Goal: Information Seeking & Learning: Learn about a topic

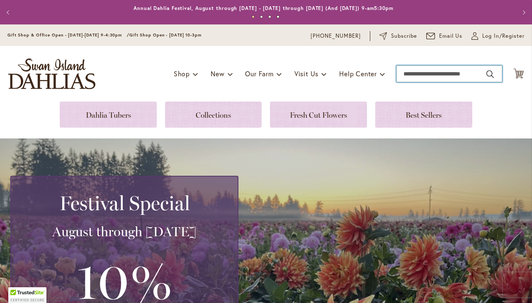
click at [419, 75] on input "Search" at bounding box center [449, 74] width 106 height 17
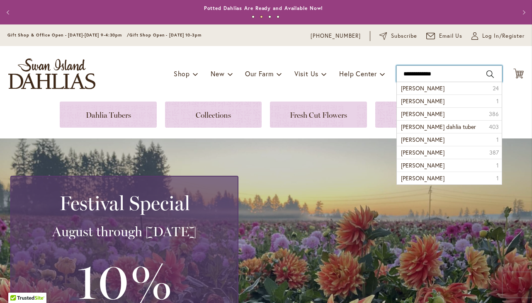
type input "**********"
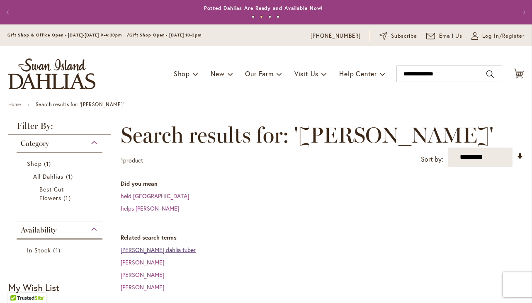
click at [172, 250] on link "[PERSON_NAME] dahlia tuber" at bounding box center [158, 250] width 75 height 8
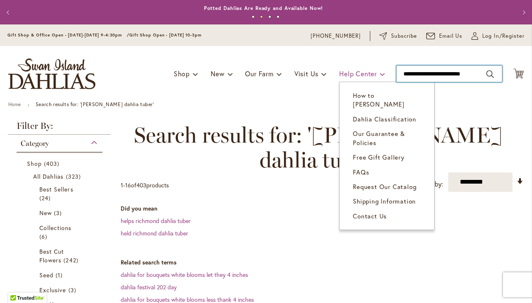
drag, startPoint x: 477, startPoint y: 74, endPoint x: 374, endPoint y: 71, distance: 103.7
click at [374, 71] on div "Toggle Nav Shop Dahlia Tubers Collections Fresh Cut Dahlias Gardening Supplies …" at bounding box center [266, 74] width 532 height 56
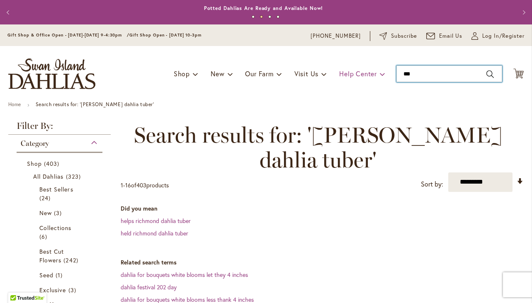
type input "****"
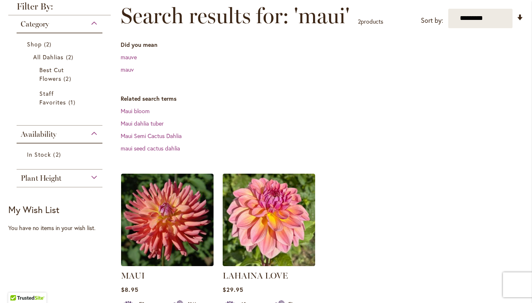
scroll to position [123, 0]
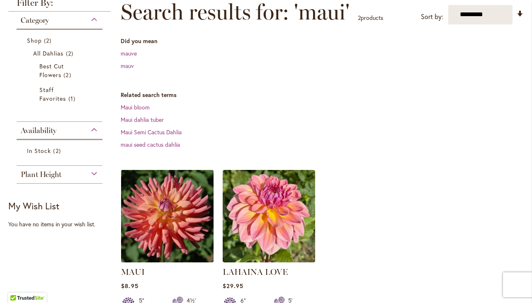
click at [185, 214] on img at bounding box center [167, 216] width 97 height 97
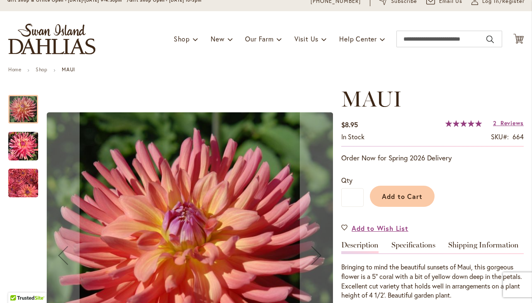
scroll to position [33, 0]
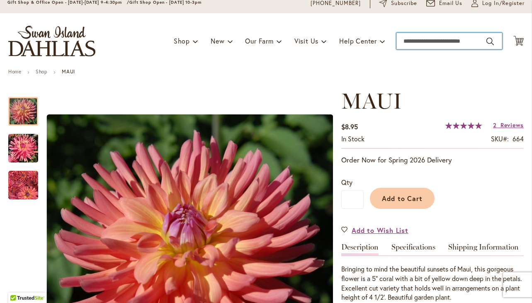
click at [414, 39] on input "Search" at bounding box center [449, 41] width 106 height 17
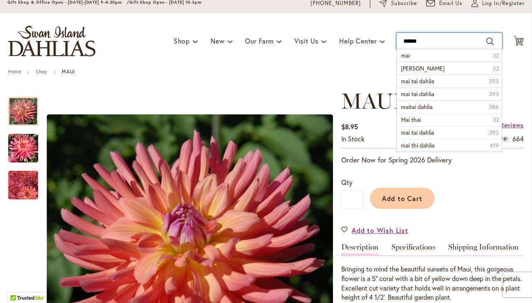
type input "*******"
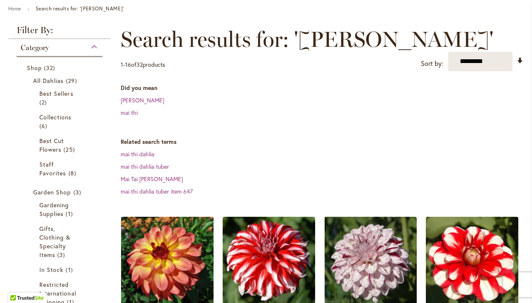
scroll to position [145, 0]
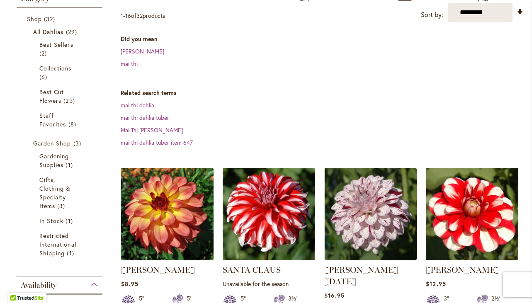
click at [170, 219] on img at bounding box center [167, 213] width 97 height 97
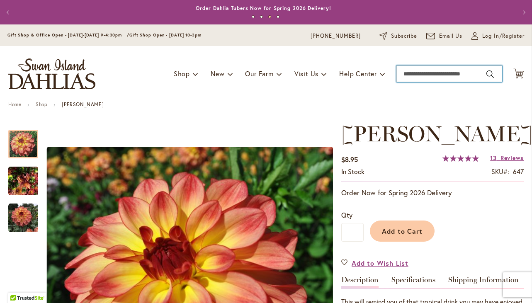
click at [439, 74] on input "Search" at bounding box center [449, 74] width 106 height 17
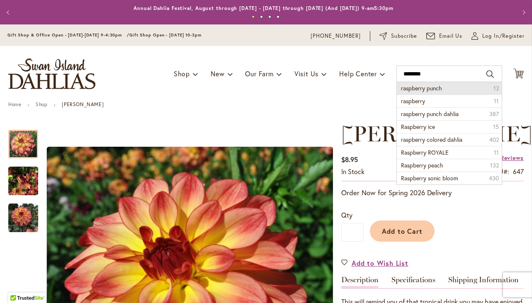
click at [421, 86] on span "raspberry punch" at bounding box center [421, 88] width 41 height 8
type input "**********"
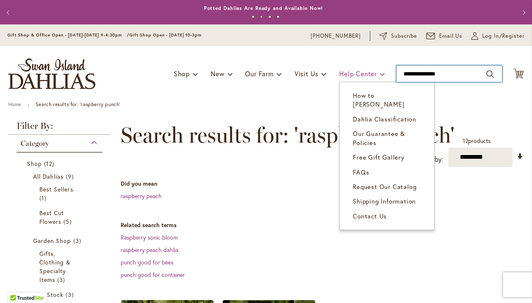
drag, startPoint x: 448, startPoint y: 72, endPoint x: 377, endPoint y: 66, distance: 72.0
click at [377, 66] on div "Toggle Nav Shop Dahlia Tubers Collections Fresh Cut Dahlias Gardening Supplies …" at bounding box center [266, 74] width 532 height 56
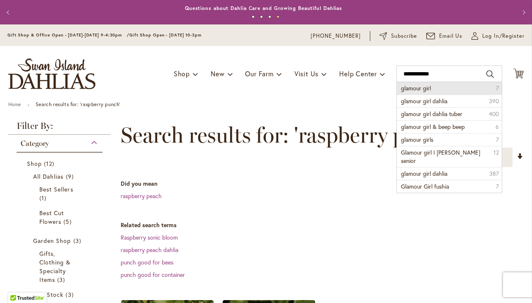
click at [412, 88] on span "glamour girl" at bounding box center [416, 88] width 30 height 8
type input "**********"
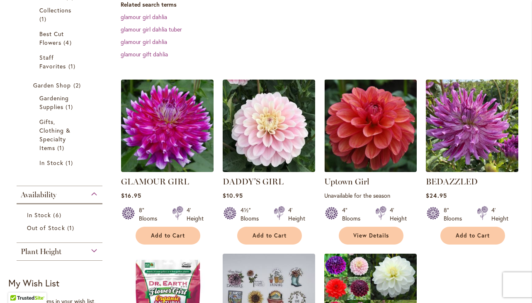
scroll to position [180, 0]
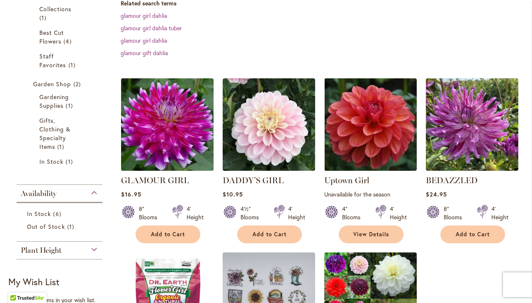
click at [178, 139] on img at bounding box center [167, 124] width 97 height 97
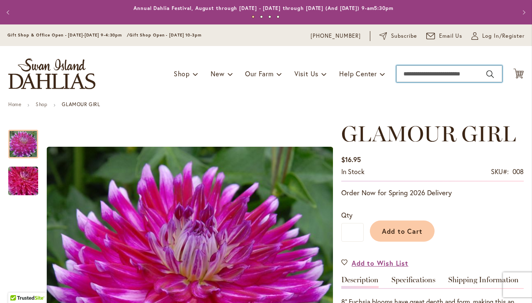
click at [410, 77] on input "Search" at bounding box center [449, 74] width 106 height 17
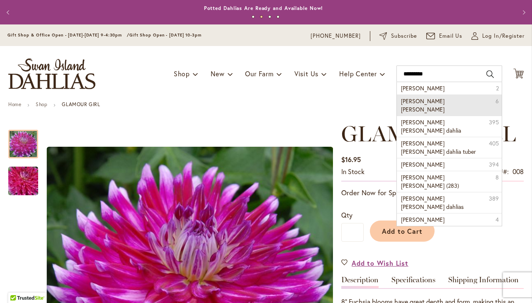
click at [413, 101] on span "[PERSON_NAME] [PERSON_NAME]" at bounding box center [423, 105] width 44 height 16
type input "**********"
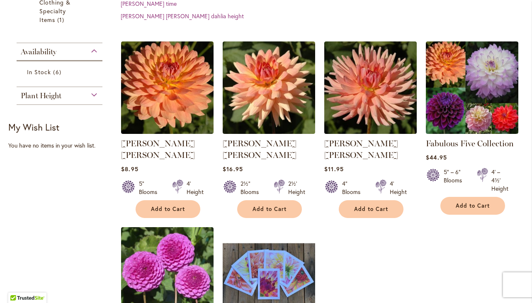
scroll to position [308, 0]
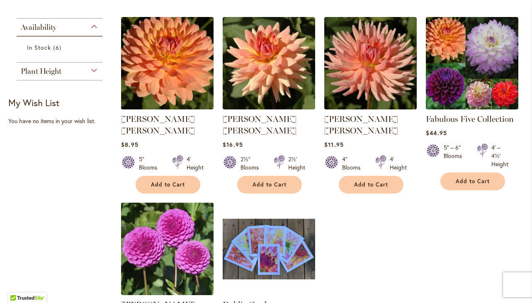
click at [176, 56] on img at bounding box center [167, 63] width 97 height 97
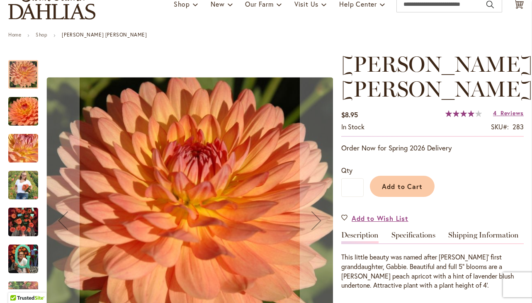
scroll to position [71, 0]
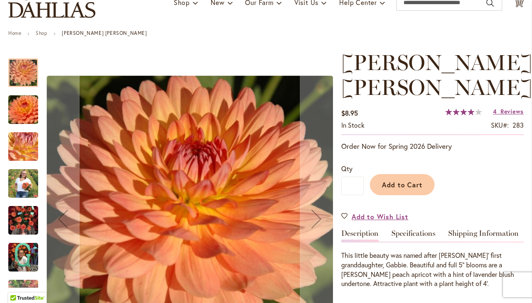
click at [20, 147] on img "GABRIELLE MARIE" at bounding box center [23, 146] width 60 height 45
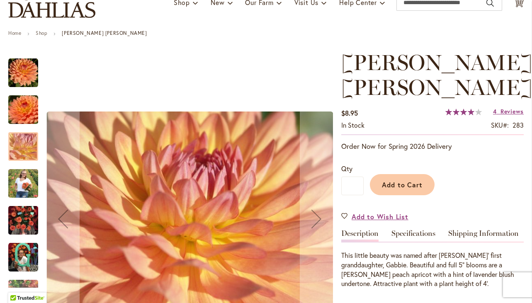
click at [25, 121] on img "GABRIELLE MARIE" at bounding box center [23, 110] width 60 height 40
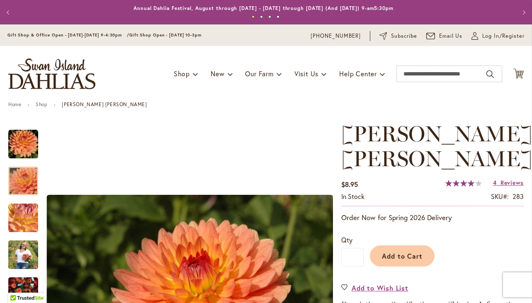
scroll to position [0, 0]
click at [425, 72] on input "Search" at bounding box center [449, 74] width 106 height 17
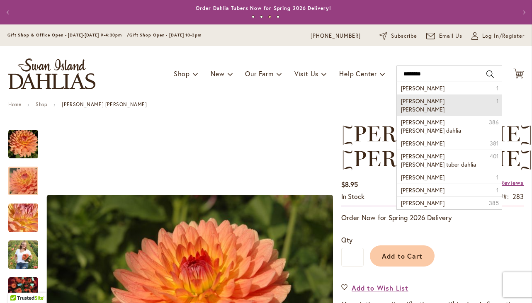
click at [408, 99] on span "Margaret ellen" at bounding box center [423, 105] width 44 height 16
type input "**********"
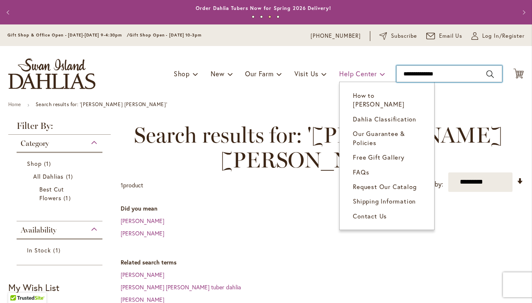
drag, startPoint x: 464, startPoint y: 74, endPoint x: 369, endPoint y: 71, distance: 94.6
click at [369, 71] on div "Toggle Nav Shop Dahlia Tubers Collections Fresh Cut Dahlias Gardening Supplies …" at bounding box center [266, 74] width 532 height 56
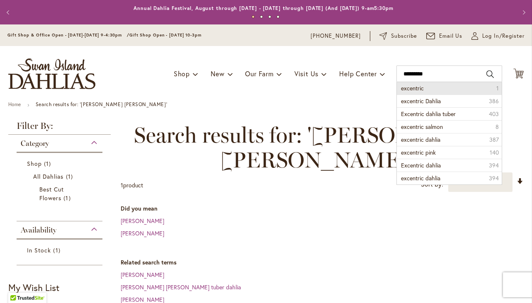
click at [410, 89] on span "excentric" at bounding box center [412, 88] width 23 height 8
type input "*********"
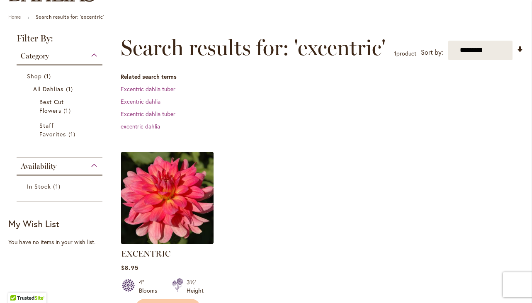
scroll to position [97, 0]
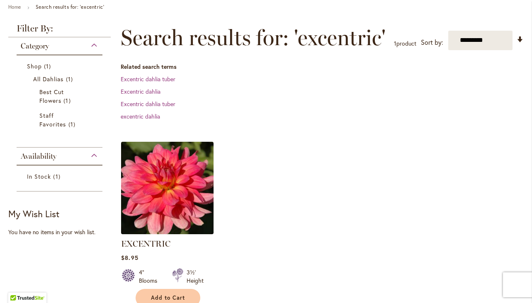
click at [174, 189] on img at bounding box center [167, 187] width 97 height 97
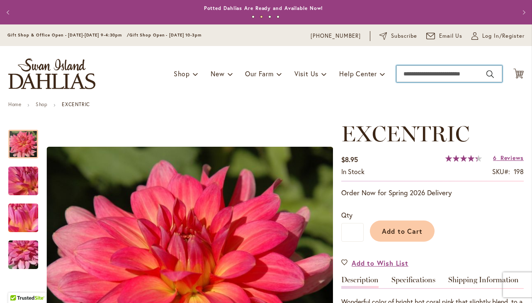
click at [413, 70] on input "Search" at bounding box center [449, 74] width 106 height 17
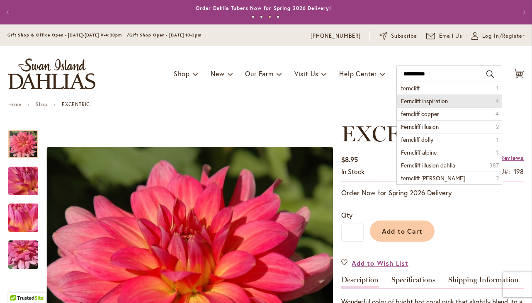
drag, startPoint x: 412, startPoint y: 88, endPoint x: 409, endPoint y: 100, distance: 11.9
click at [409, 100] on span "Ferncliff inspiration" at bounding box center [424, 101] width 47 height 8
type input "**********"
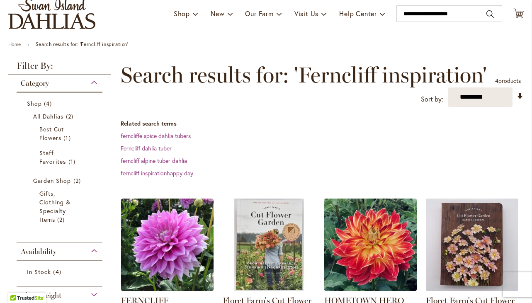
scroll to position [60, 0]
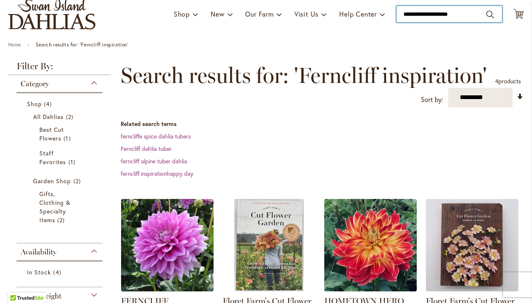
drag, startPoint x: 456, startPoint y: 15, endPoint x: 380, endPoint y: 9, distance: 76.5
click at [380, 9] on div "Toggle Nav Shop Dahlia Tubers Collections Fresh Cut Dahlias Gardening Supplies …" at bounding box center [266, 14] width 532 height 56
type input "*****"
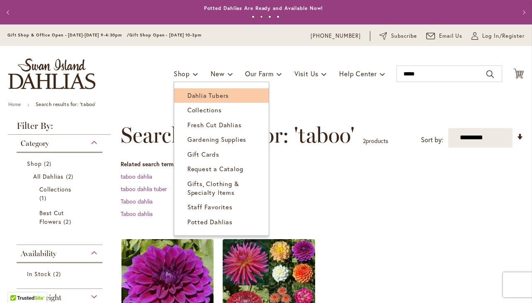
click at [191, 95] on span "Dahlia Tubers" at bounding box center [207, 95] width 41 height 8
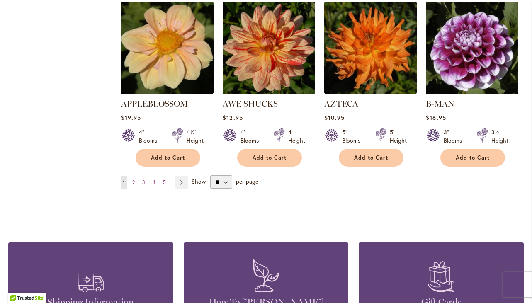
scroll to position [742, 0]
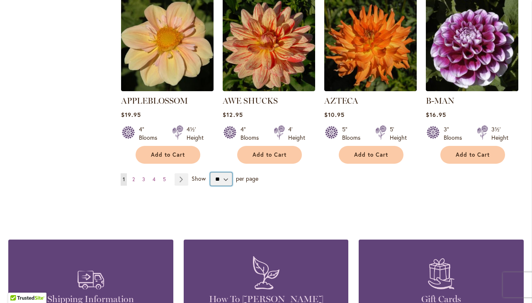
select select "**"
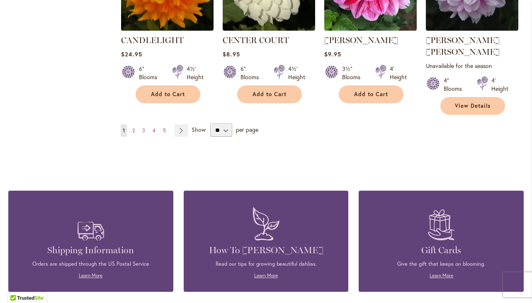
scroll to position [2914, 0]
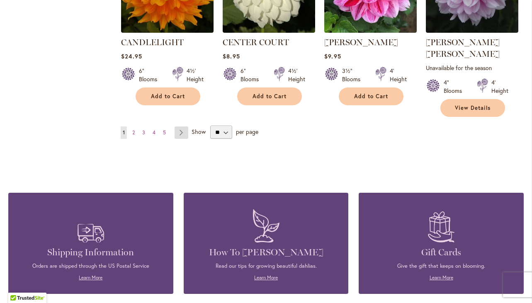
click at [180, 126] on link "Page Next" at bounding box center [182, 132] width 14 height 12
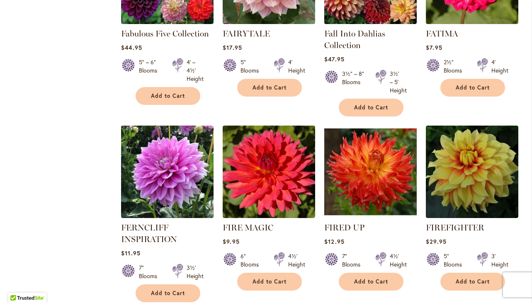
scroll to position [2793, 0]
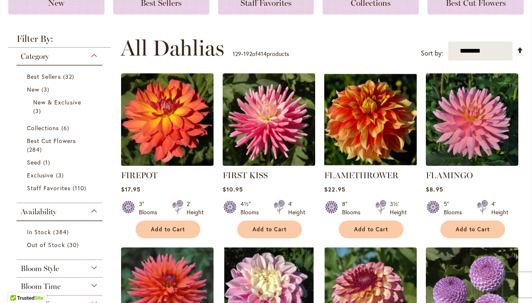
scroll to position [142, 0]
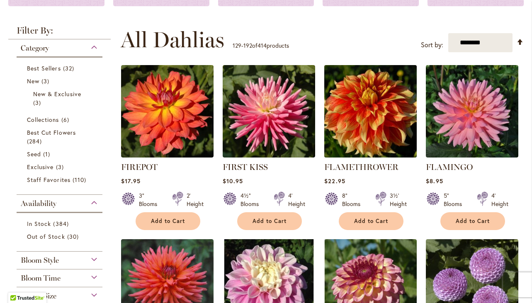
click at [363, 124] on img at bounding box center [370, 111] width 97 height 97
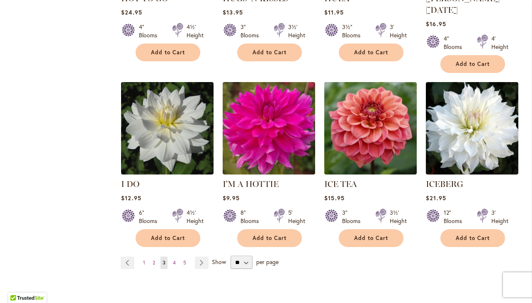
scroll to position [2851, 0]
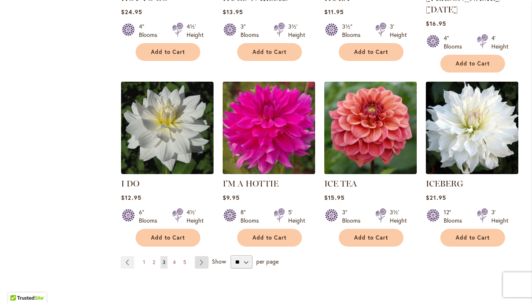
click at [199, 256] on link "Page Next" at bounding box center [202, 262] width 14 height 12
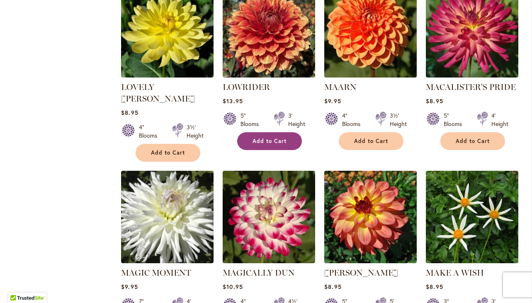
scroll to position [2379, 0]
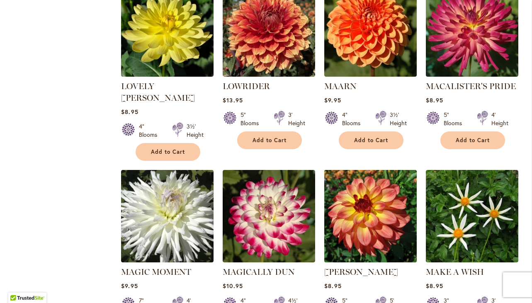
click at [364, 168] on img at bounding box center [370, 216] width 97 height 97
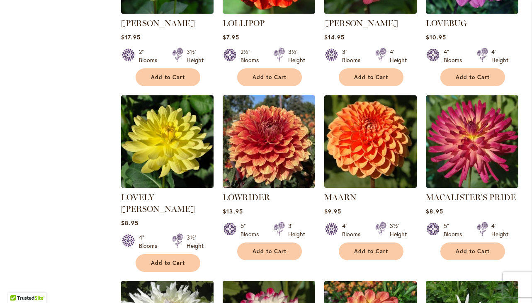
scroll to position [2271, 0]
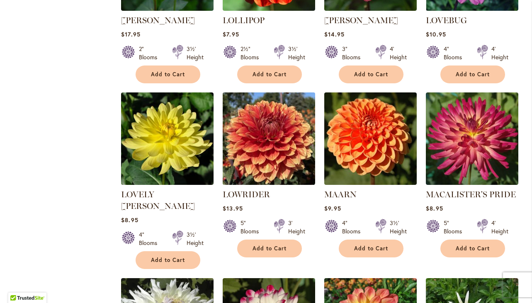
click at [285, 90] on img at bounding box center [269, 138] width 97 height 97
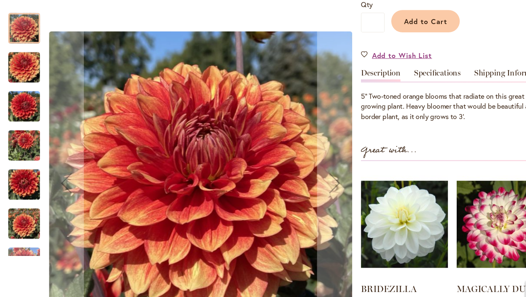
scroll to position [204, 0]
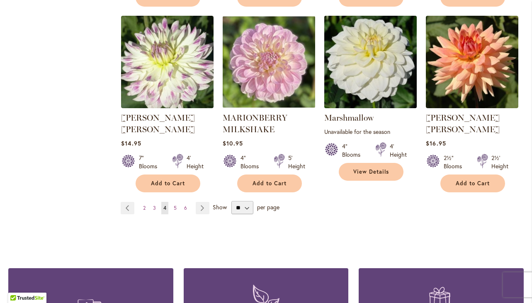
scroll to position [2900, 0]
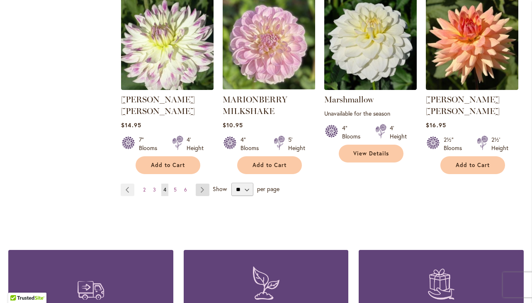
click at [199, 184] on link "Page Next" at bounding box center [203, 190] width 14 height 12
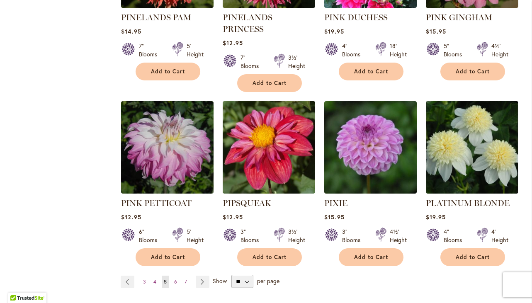
scroll to position [2802, 0]
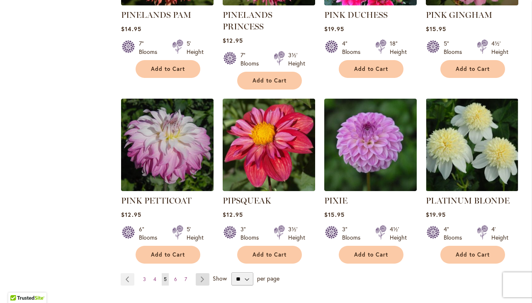
click at [201, 273] on link "Page Next" at bounding box center [203, 279] width 14 height 12
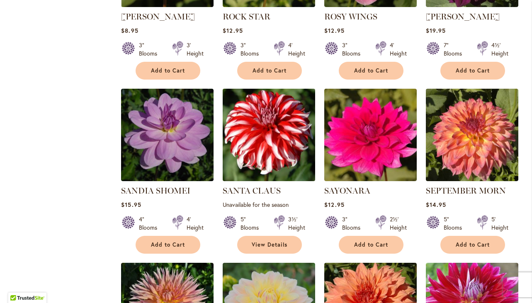
scroll to position [825, 0]
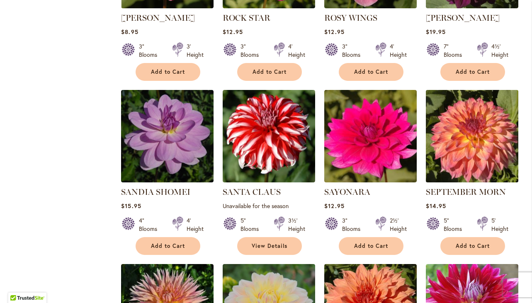
click at [476, 149] on img at bounding box center [472, 136] width 97 height 97
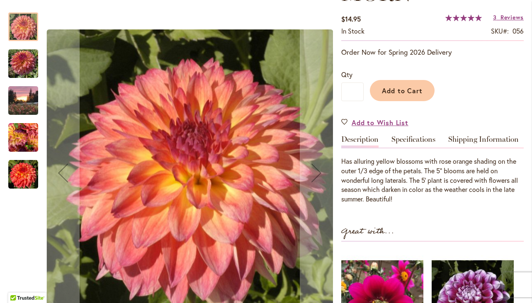
scroll to position [169, 0]
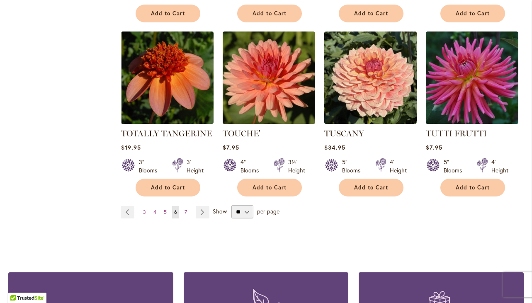
scroll to position [2840, 0]
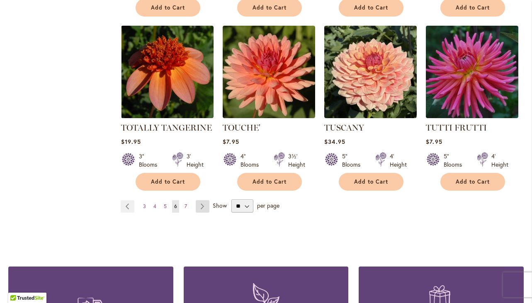
click at [202, 200] on link "Page Next" at bounding box center [203, 206] width 14 height 12
